Goal: Task Accomplishment & Management: Manage account settings

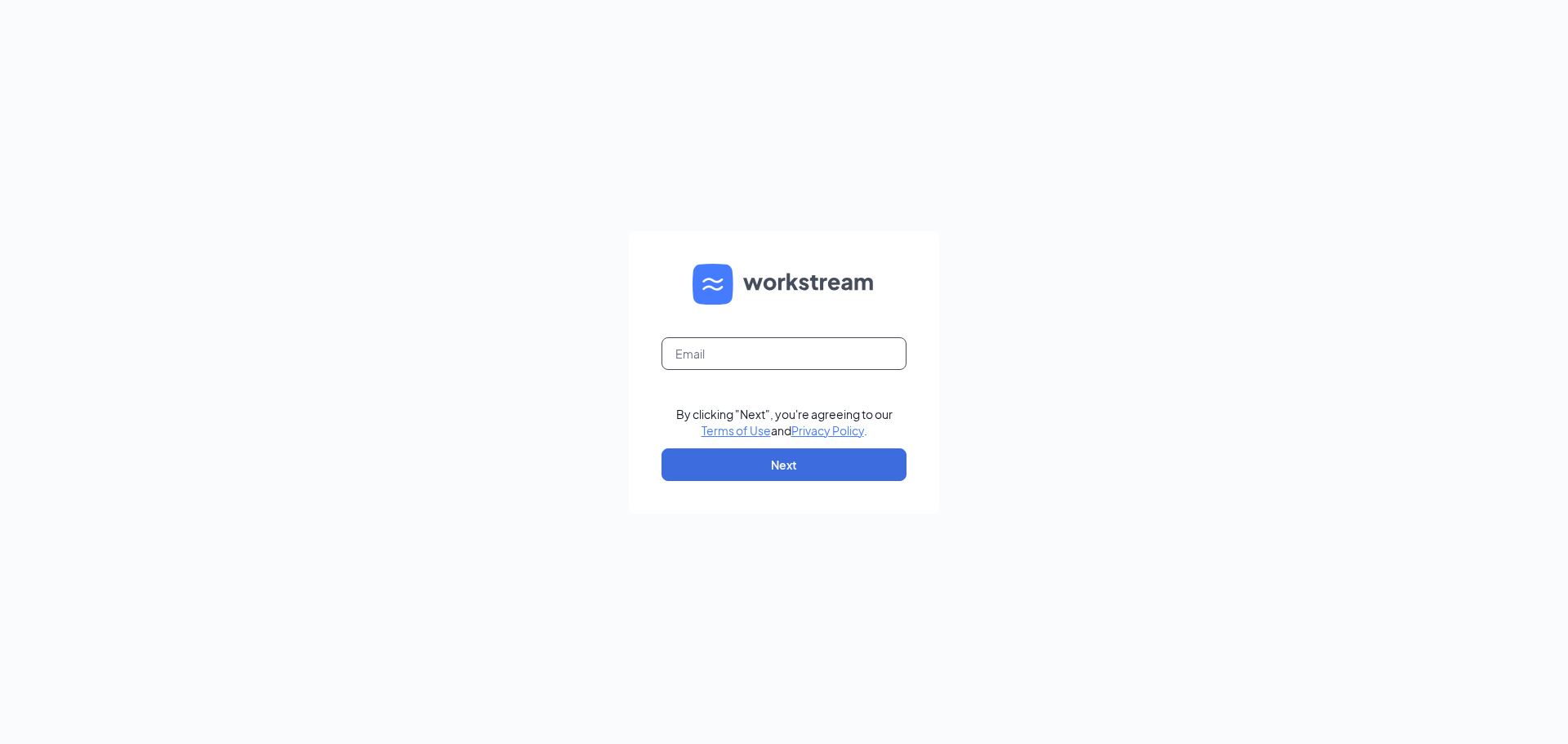
click at [814, 361] on input "text" at bounding box center [784, 354] width 245 height 33
type input "[EMAIL_ADDRESS][DOMAIN_NAME]"
click at [823, 452] on button "Next" at bounding box center [784, 465] width 245 height 33
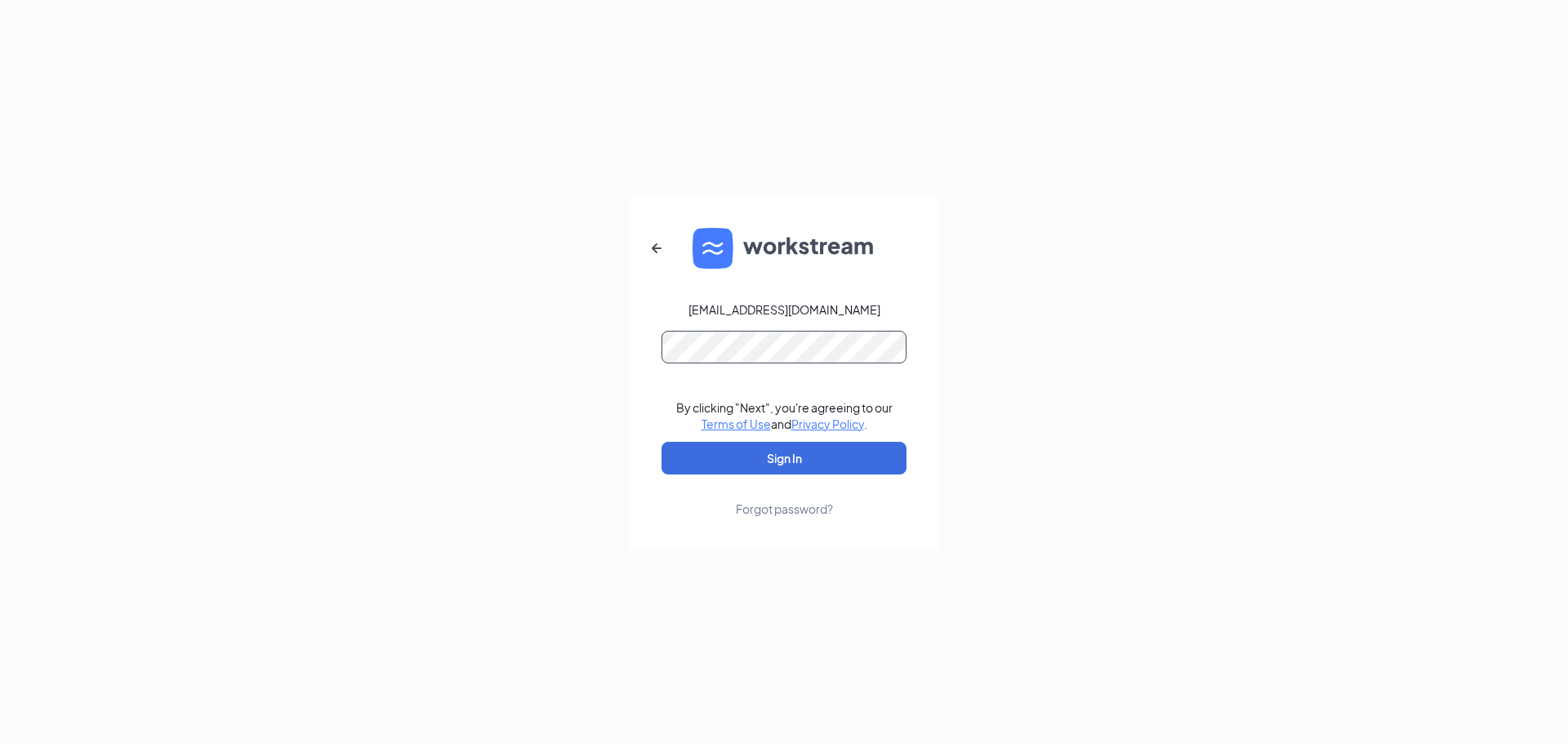
click at [662, 442] on button "Sign In" at bounding box center [784, 458] width 245 height 33
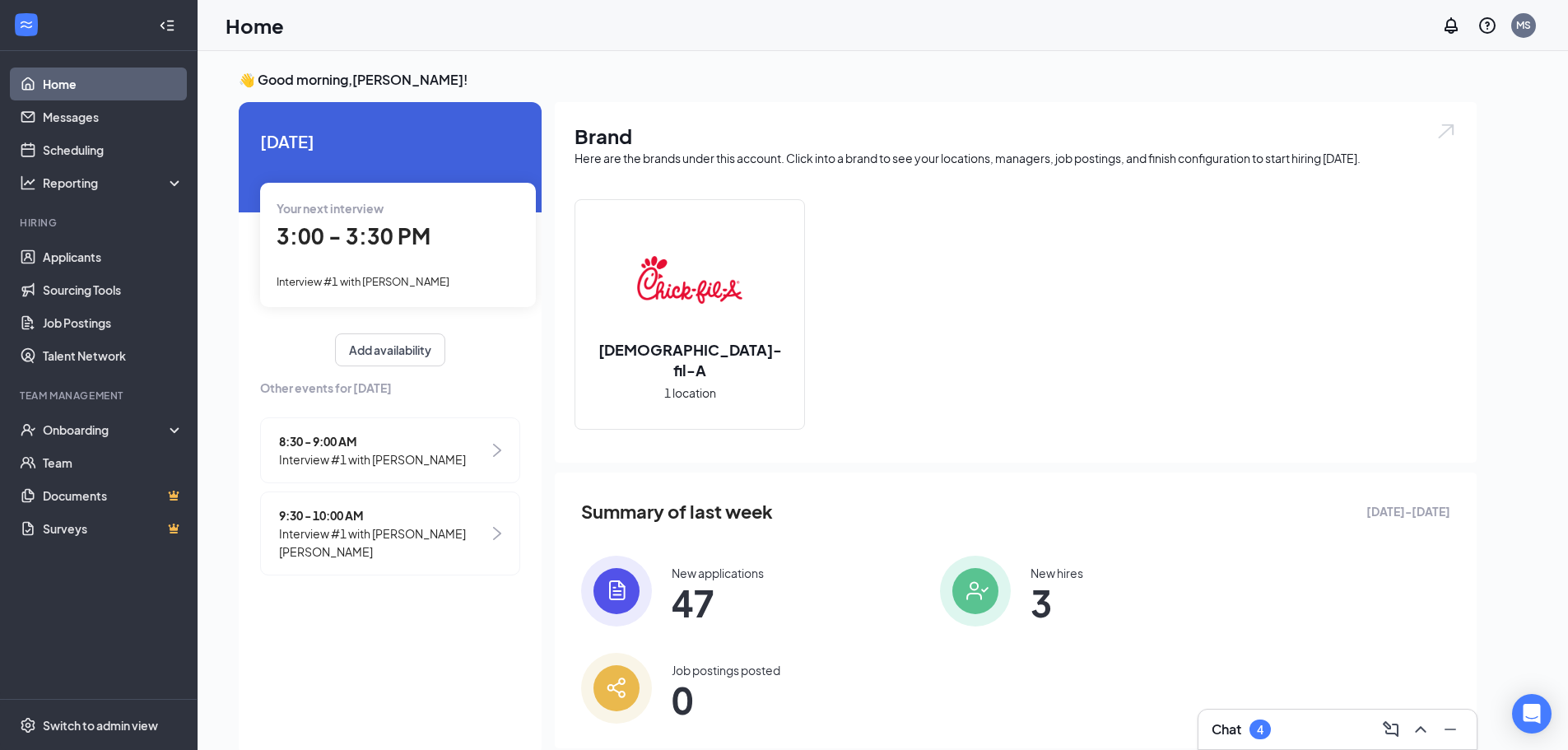
click at [339, 529] on span "Interview #1 with Branson Sims" at bounding box center [383, 543] width 210 height 36
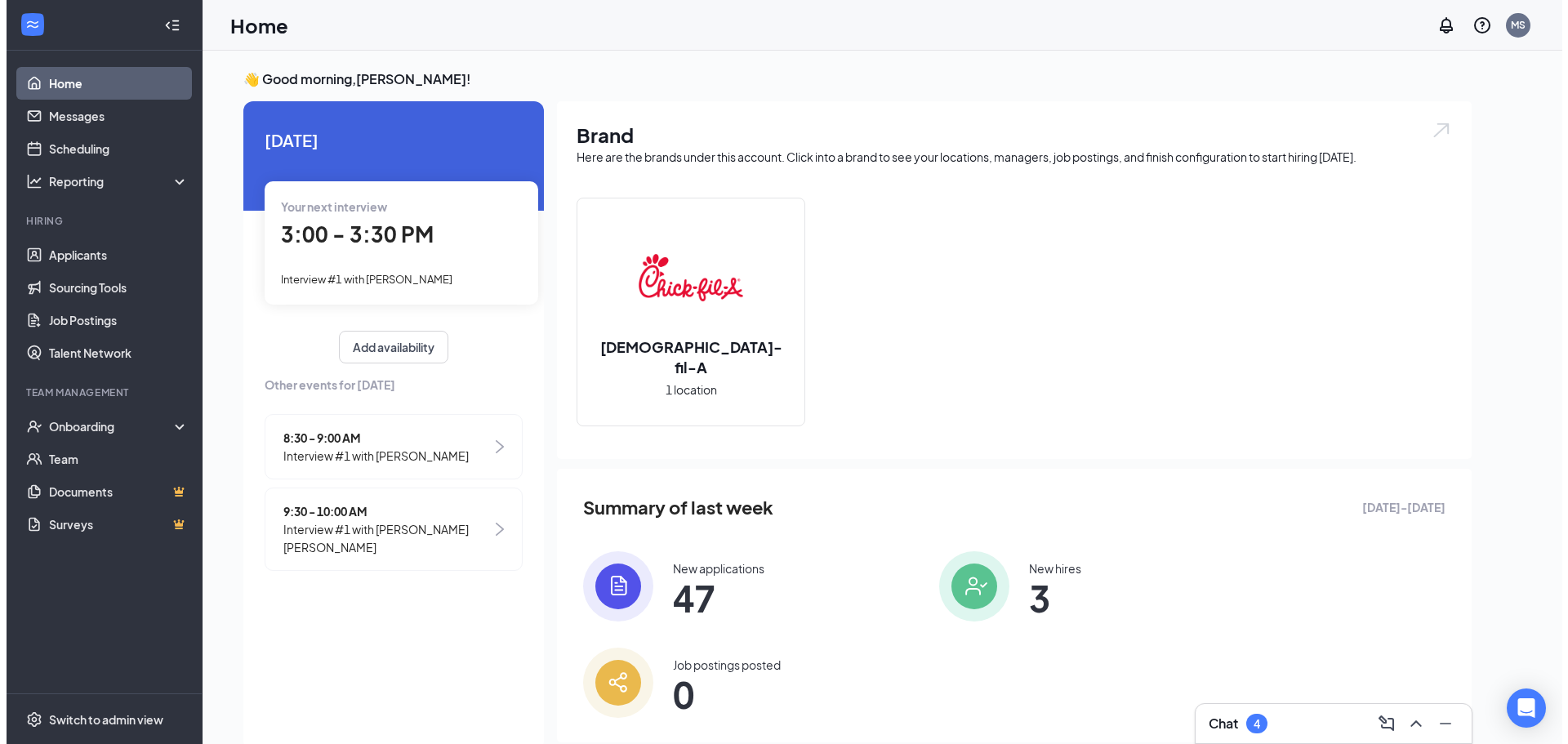
scroll to position [7, 0]
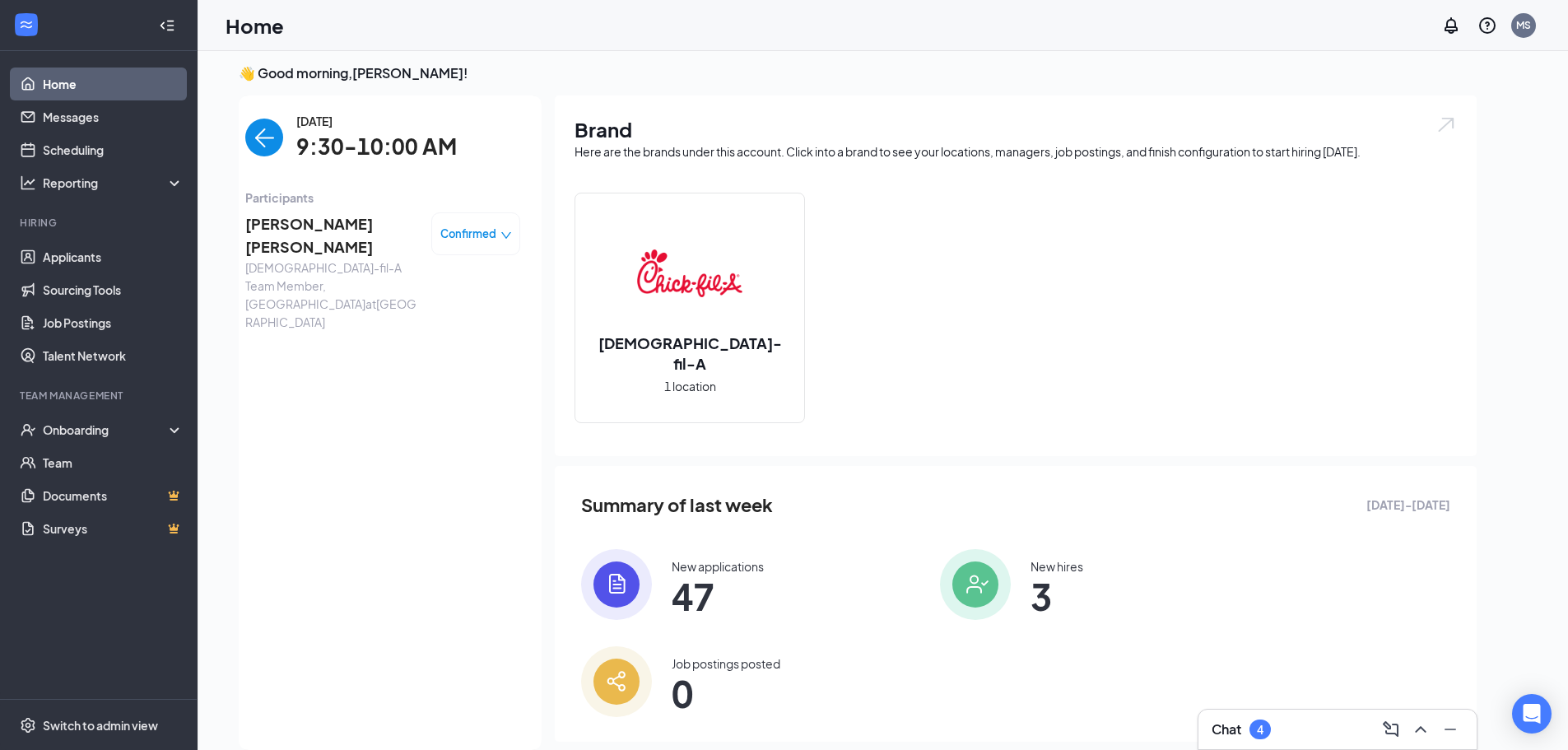
click at [341, 235] on span "Branson Sims" at bounding box center [331, 236] width 173 height 47
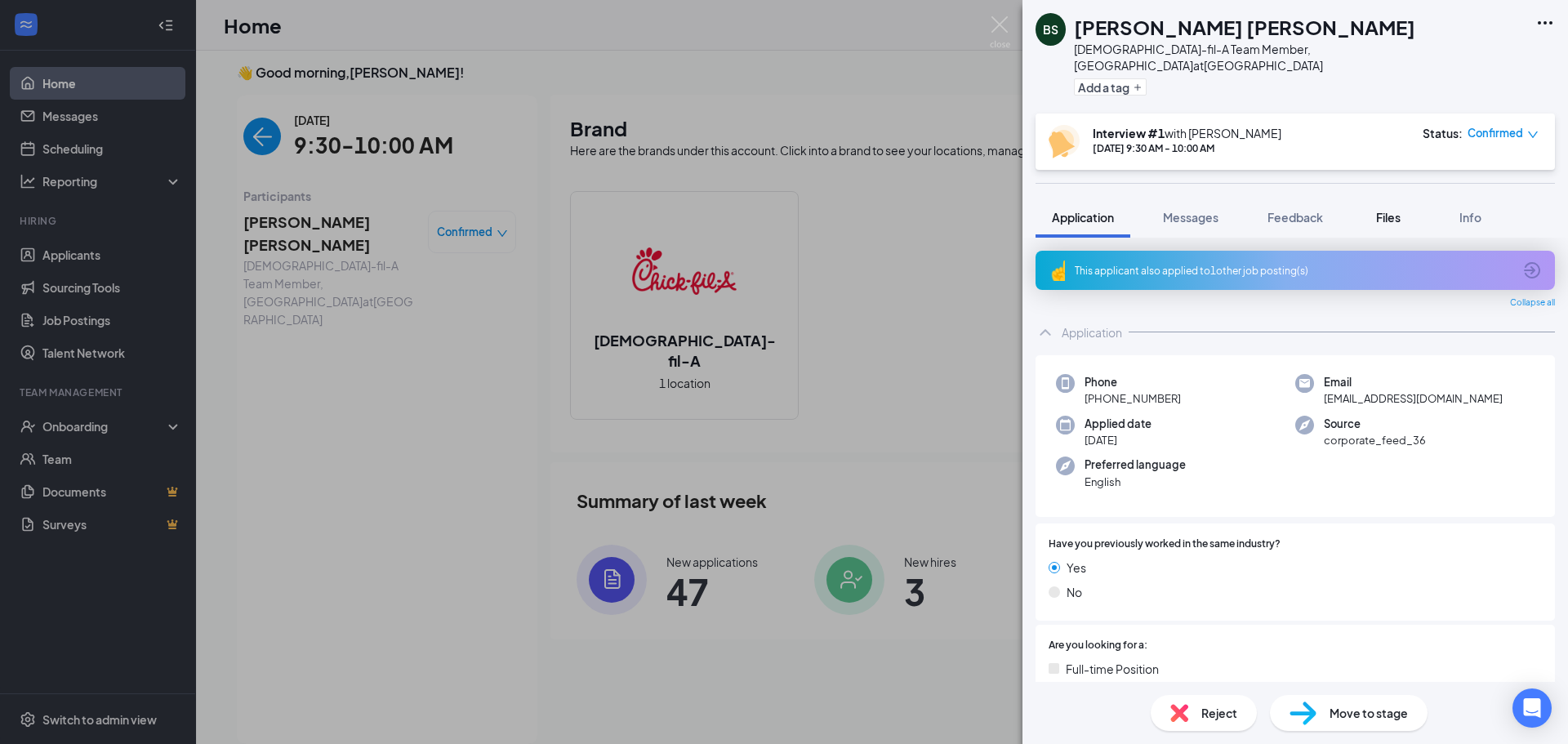
click at [1401, 210] on span "Files" at bounding box center [1388, 217] width 25 height 15
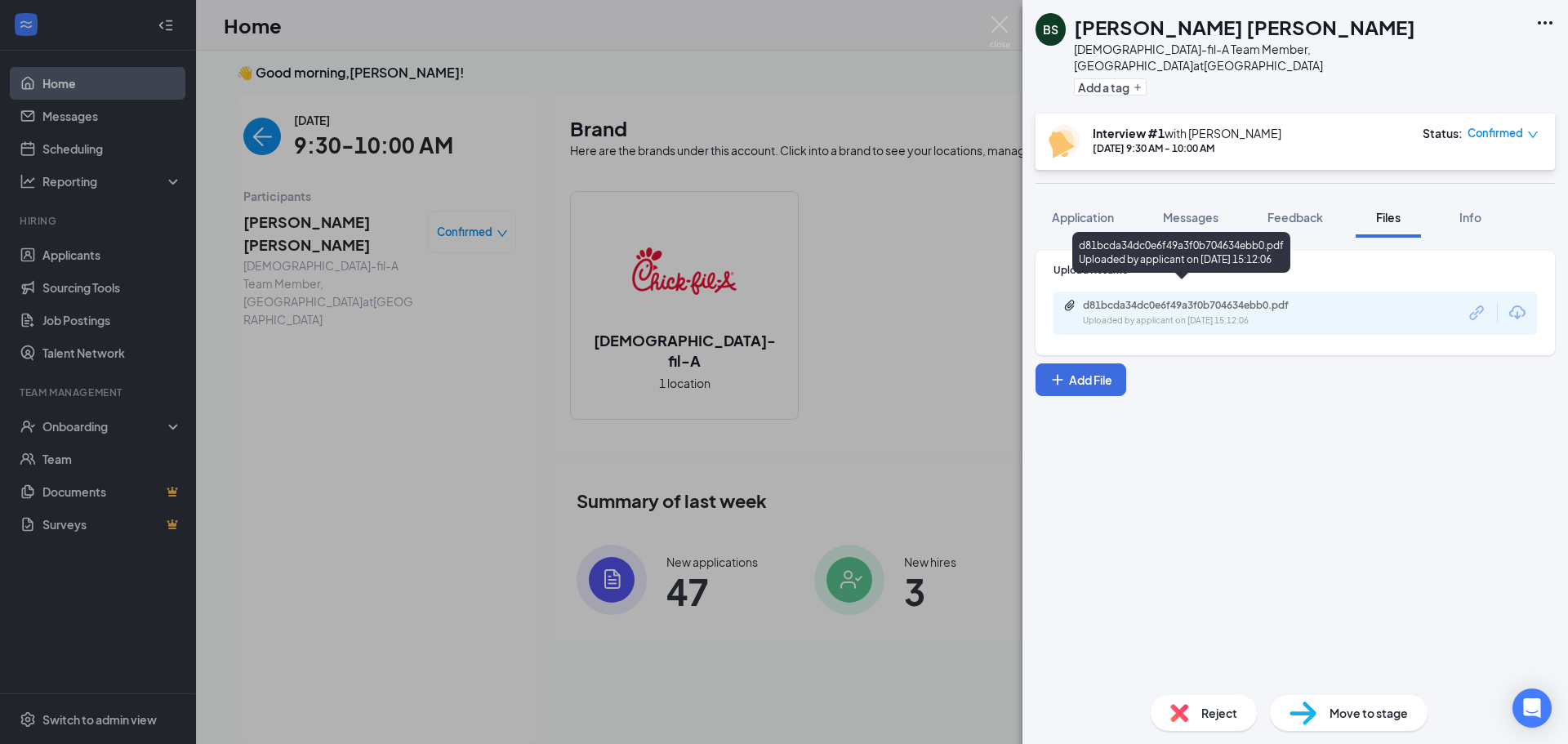
click at [1106, 314] on div "Uploaded by applicant on Aug 17, 2025 at 15:12:06" at bounding box center [1206, 320] width 245 height 13
